Goal: Obtain resource: Download file/media

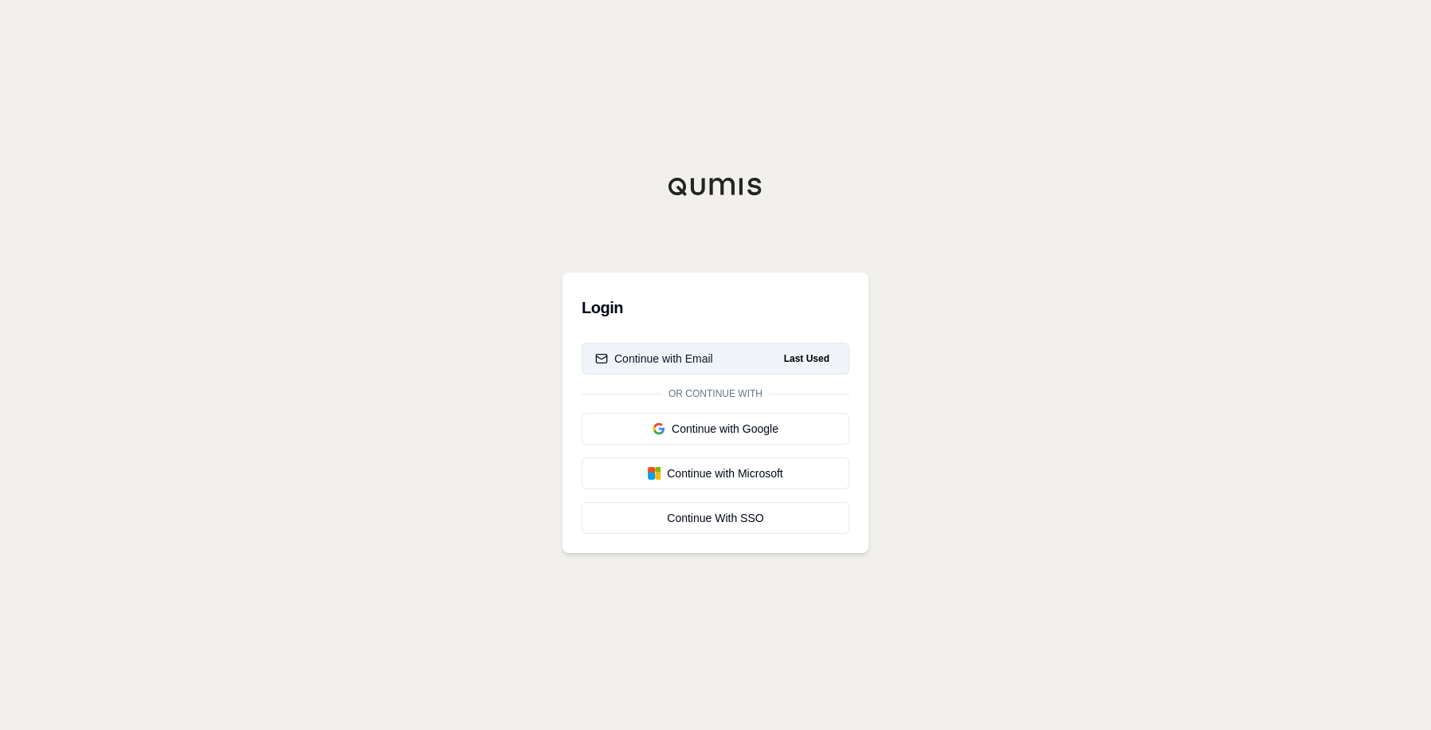
click at [696, 355] on div "Continue with Email" at bounding box center [654, 359] width 118 height 16
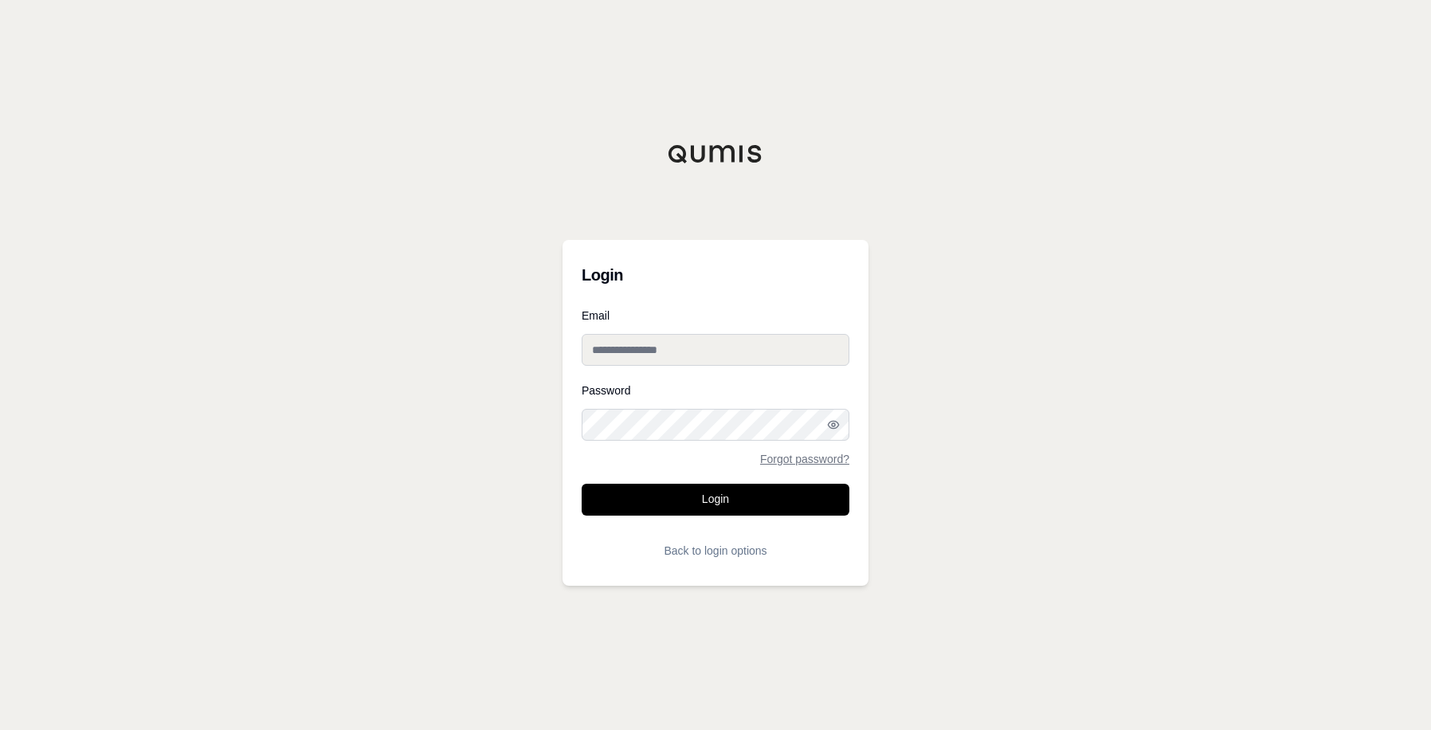
type input "**********"
click at [717, 501] on button "Login" at bounding box center [716, 500] width 268 height 32
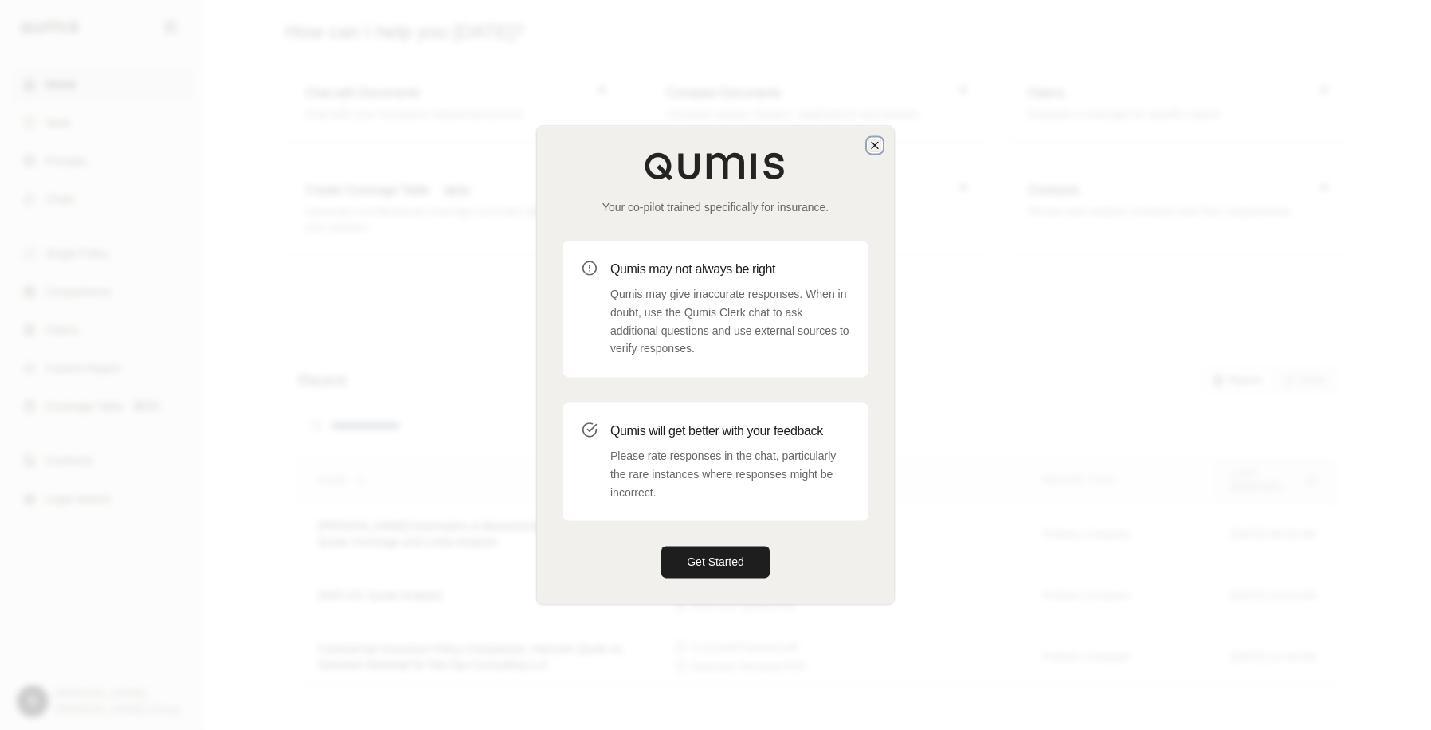
click at [873, 146] on icon "button" at bounding box center [874, 145] width 13 height 13
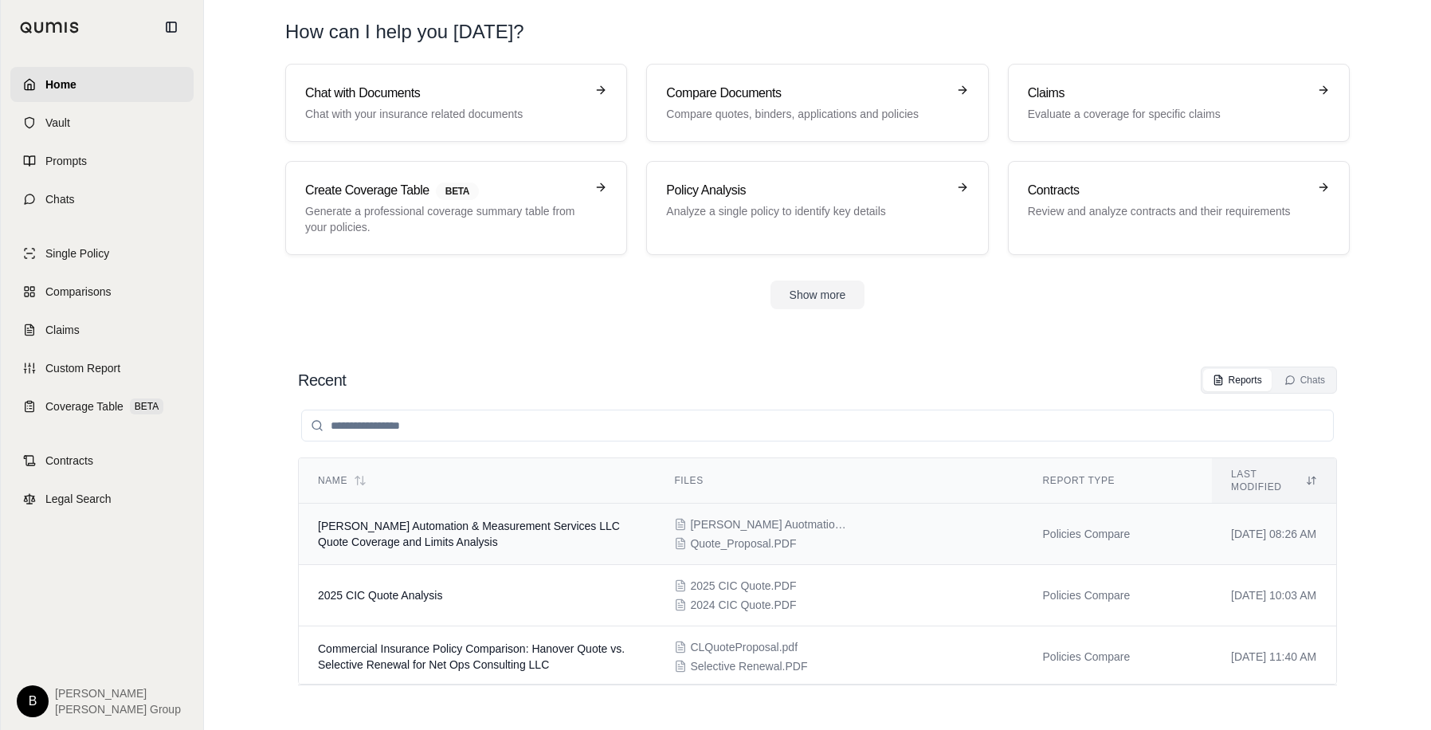
click at [1025, 526] on td "Policies Compare" at bounding box center [1118, 534] width 189 height 61
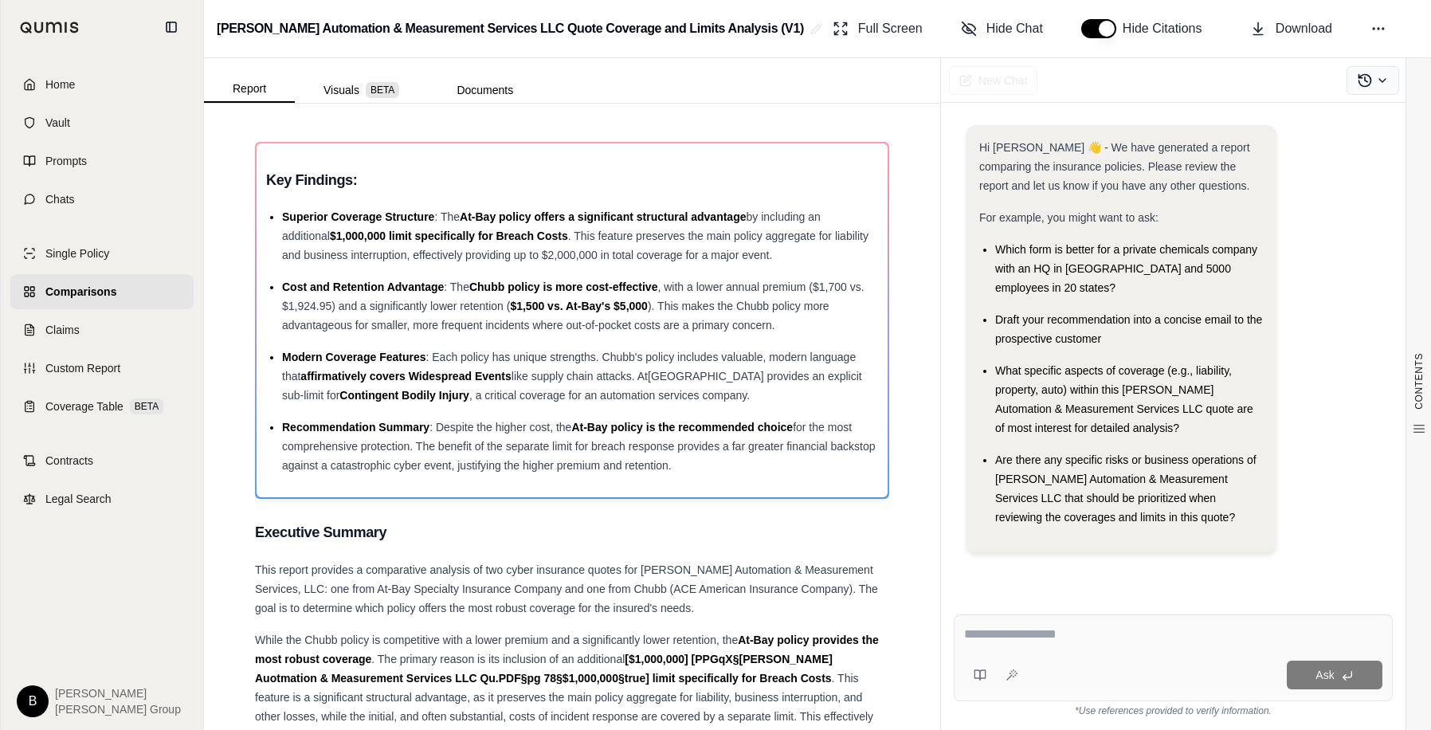
click at [1384, 82] on icon at bounding box center [1382, 80] width 13 height 13
click at [1384, 81] on icon at bounding box center [1382, 80] width 13 height 13
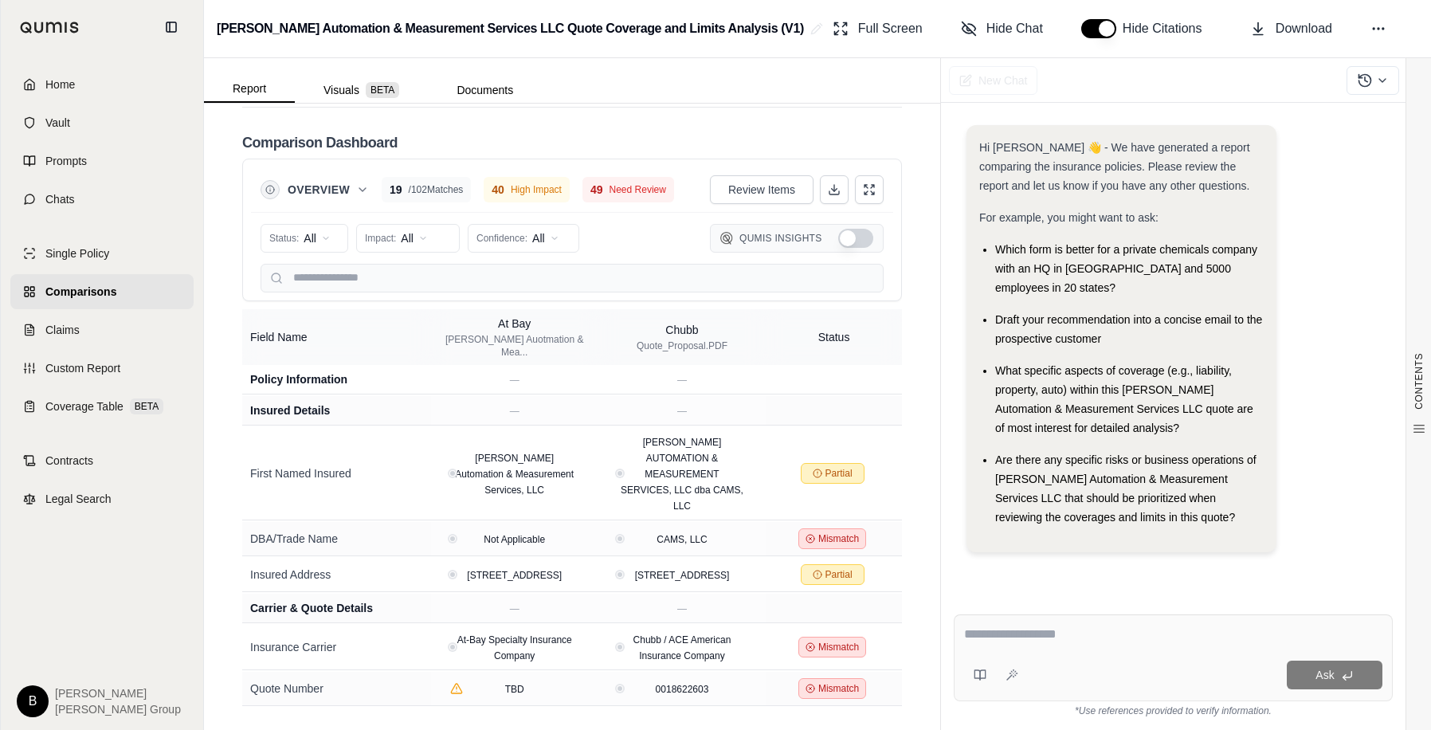
scroll to position [4300, 0]
click at [1375, 29] on icon at bounding box center [1378, 29] width 16 height 16
click at [1303, 25] on span "Download" at bounding box center [1303, 28] width 57 height 19
click at [822, 198] on button at bounding box center [834, 189] width 29 height 29
